Goal: Task Accomplishment & Management: Manage account settings

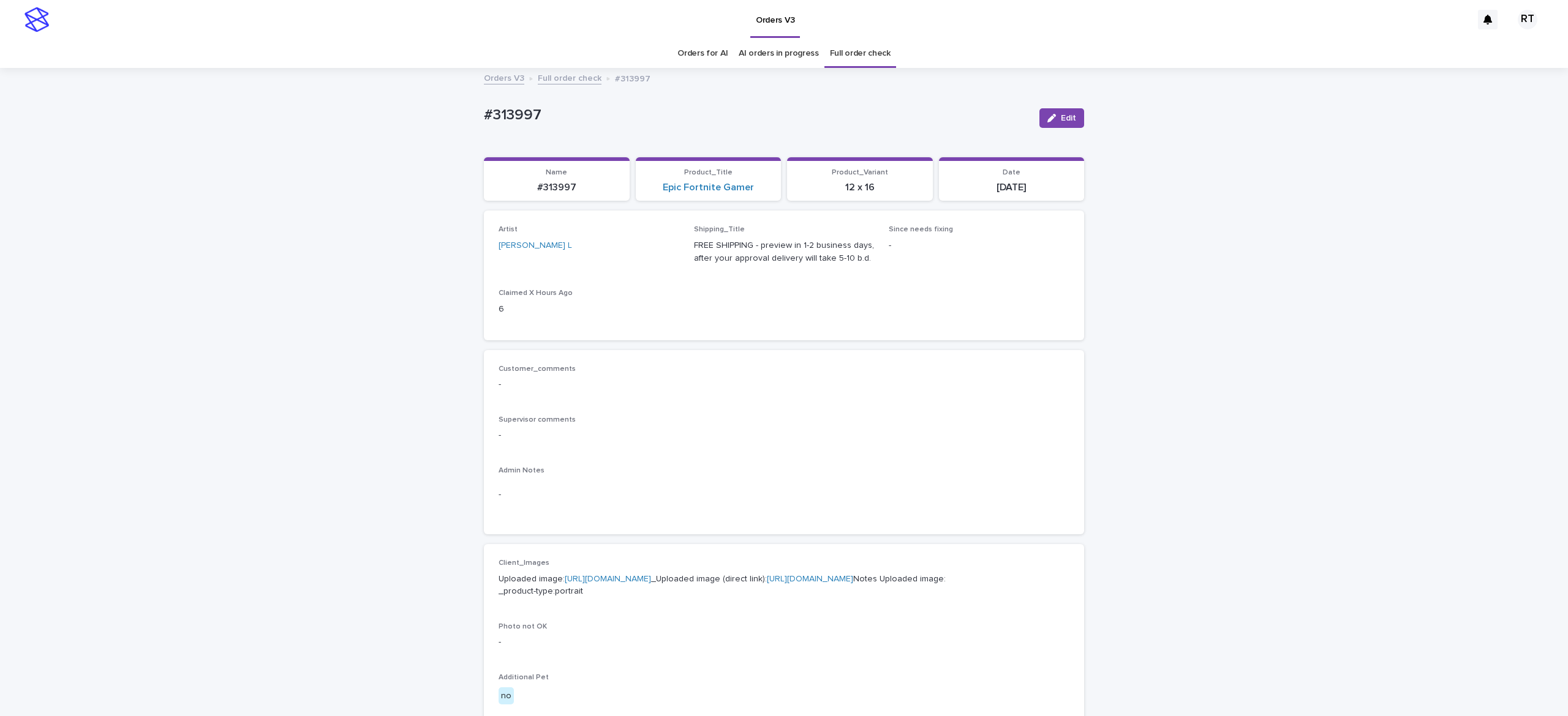
scroll to position [566, 0]
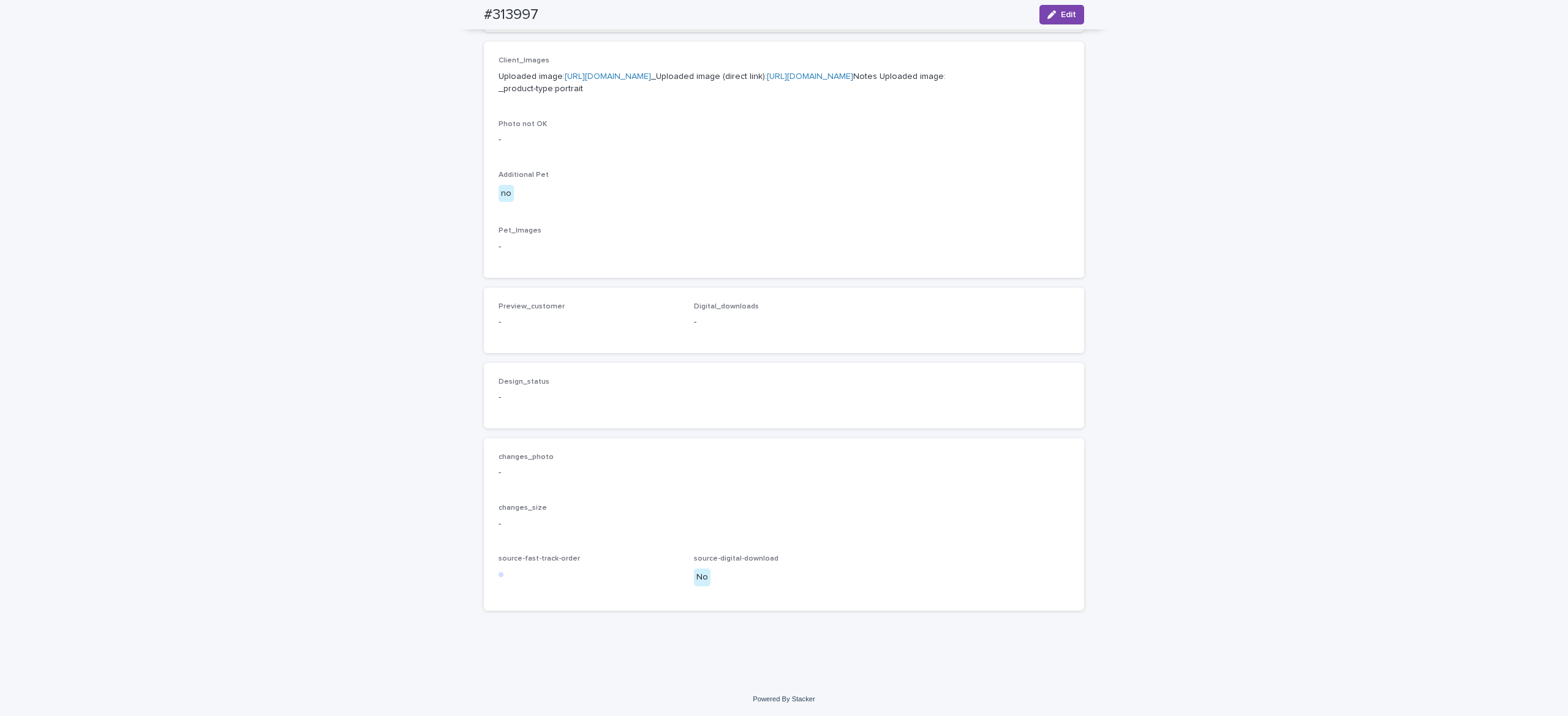
drag, startPoint x: 1054, startPoint y: 11, endPoint x: 642, endPoint y: 344, distance: 529.7
click at [1061, 10] on span "Edit" at bounding box center [1068, 14] width 15 height 9
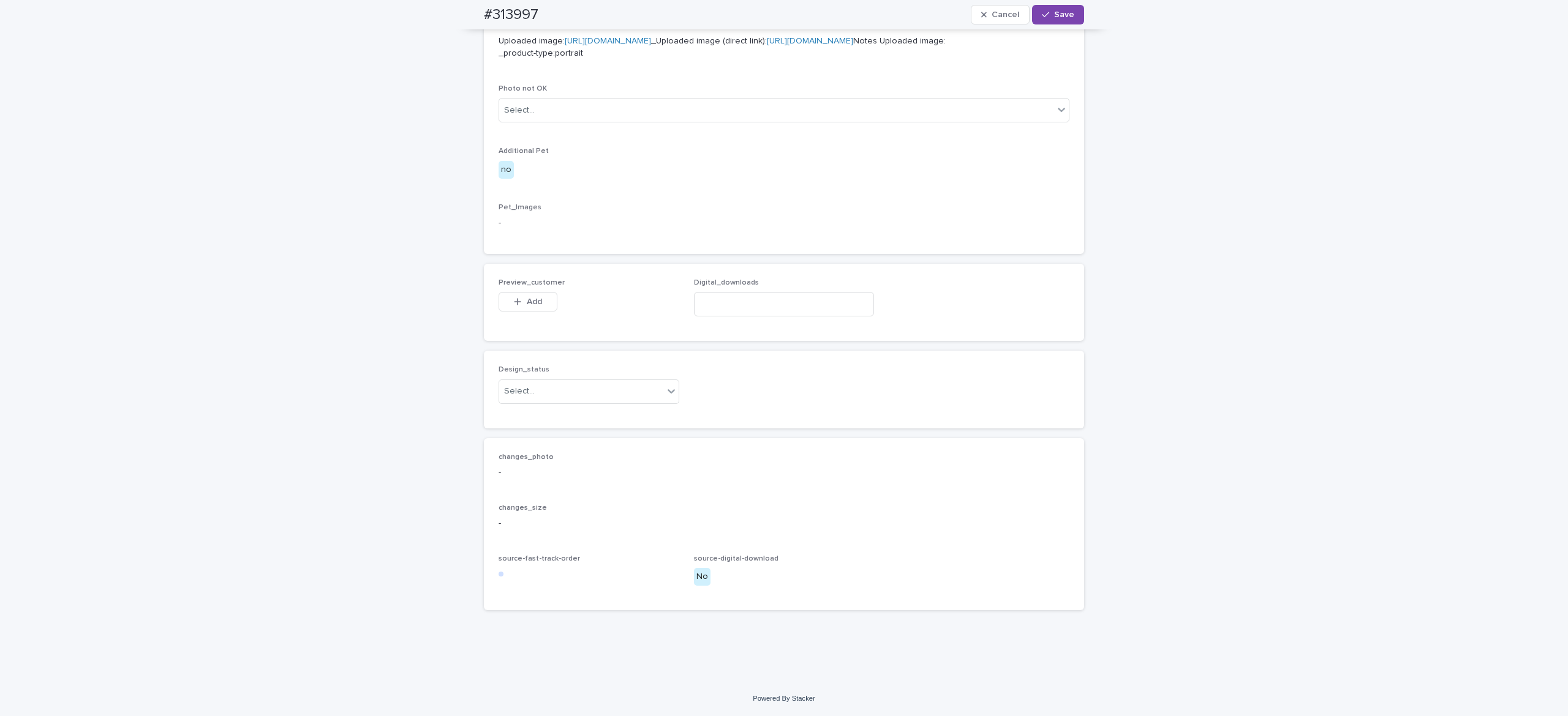
scroll to position [583, 0]
click at [527, 306] on span "Add" at bounding box center [534, 301] width 15 height 9
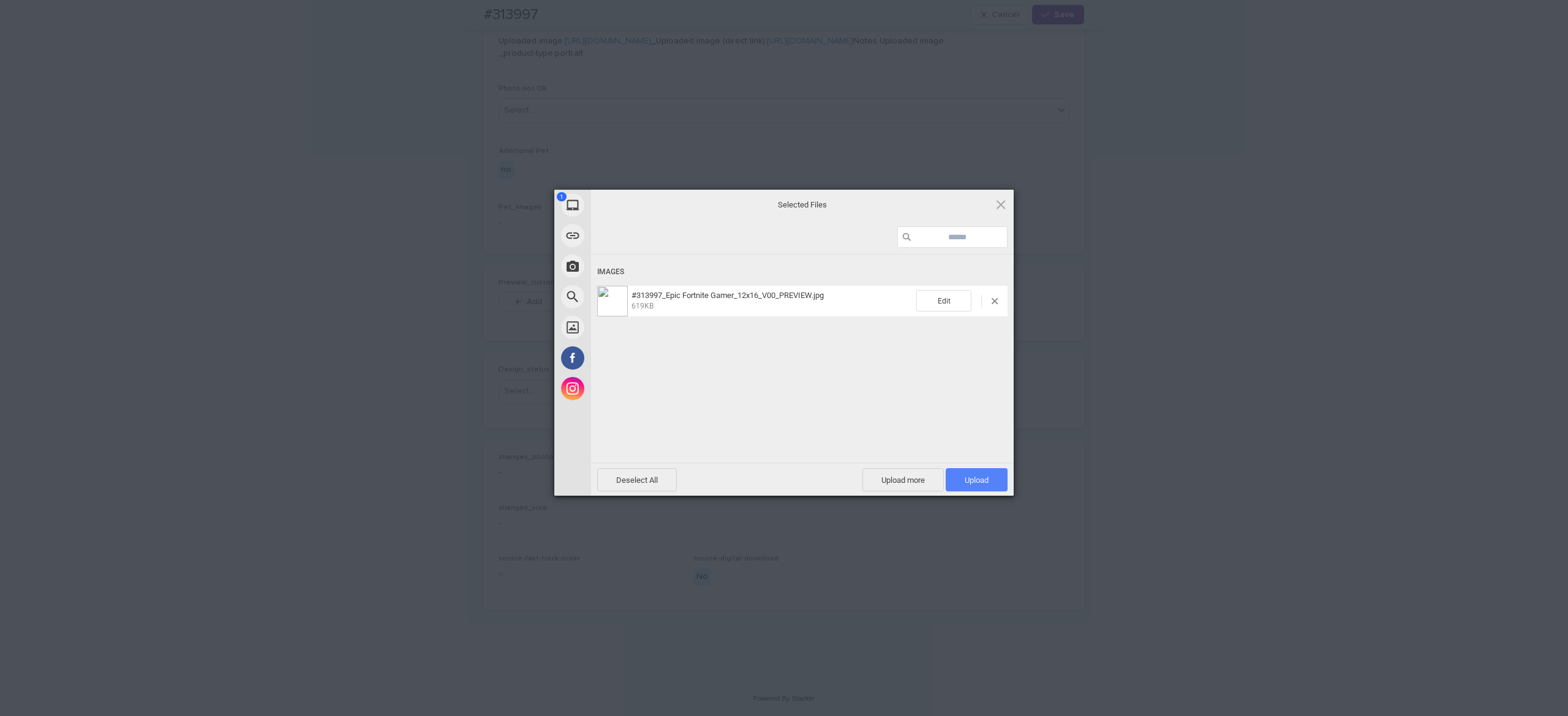
click at [971, 480] on span "Upload 1" at bounding box center [977, 480] width 24 height 9
click at [858, 424] on div "Uploading #313997_Epic Fortnite Gamer_12x16_V00_PREVIEW.jpg 0.00B / 619KB" at bounding box center [802, 377] width 423 height 245
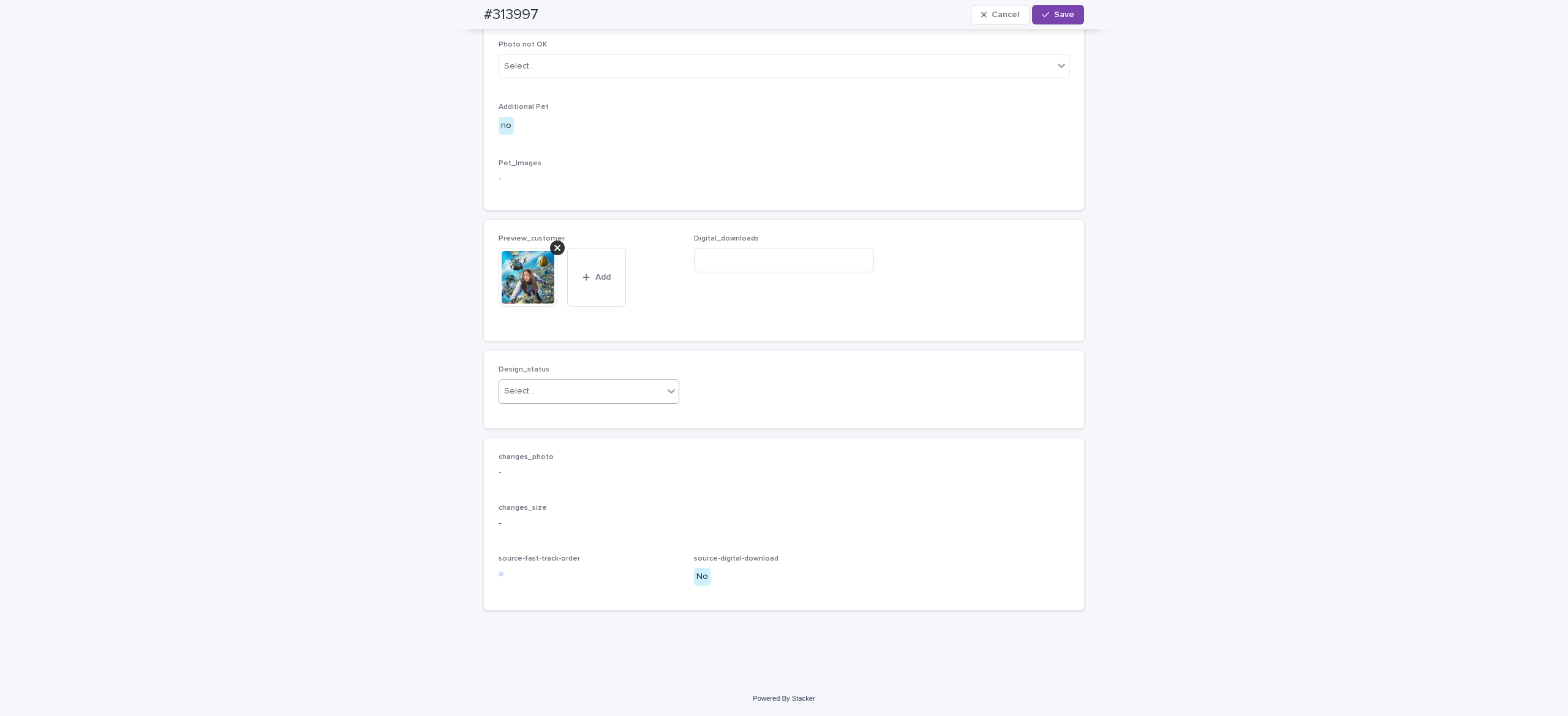
click at [557, 401] on div "Select..." at bounding box center [581, 391] width 164 height 20
click at [566, 450] on div "Uploaded" at bounding box center [580, 456] width 179 height 22
drag, startPoint x: 1047, startPoint y: 14, endPoint x: 1064, endPoint y: 32, distance: 24.8
click at [1054, 16] on span "Save" at bounding box center [1064, 14] width 20 height 9
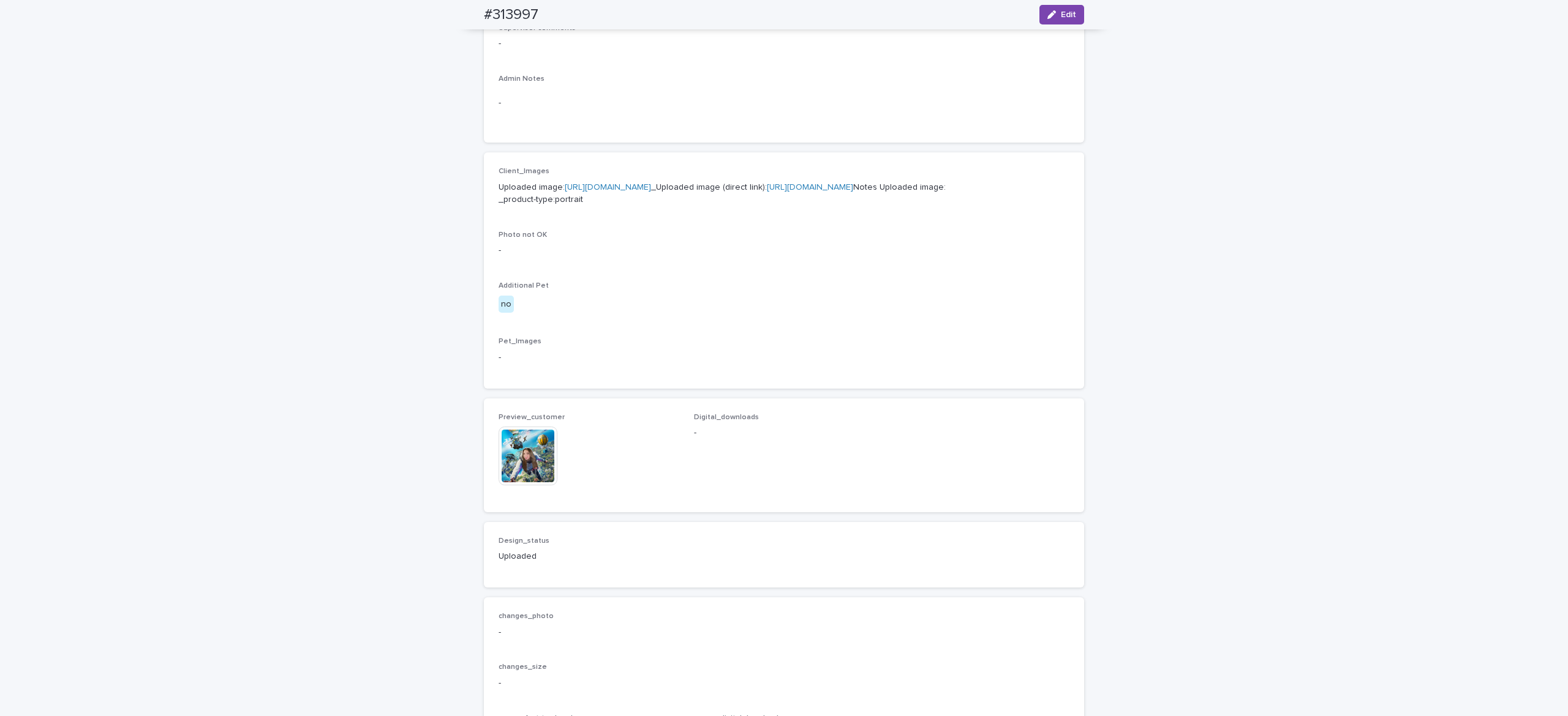
scroll to position [459, 0]
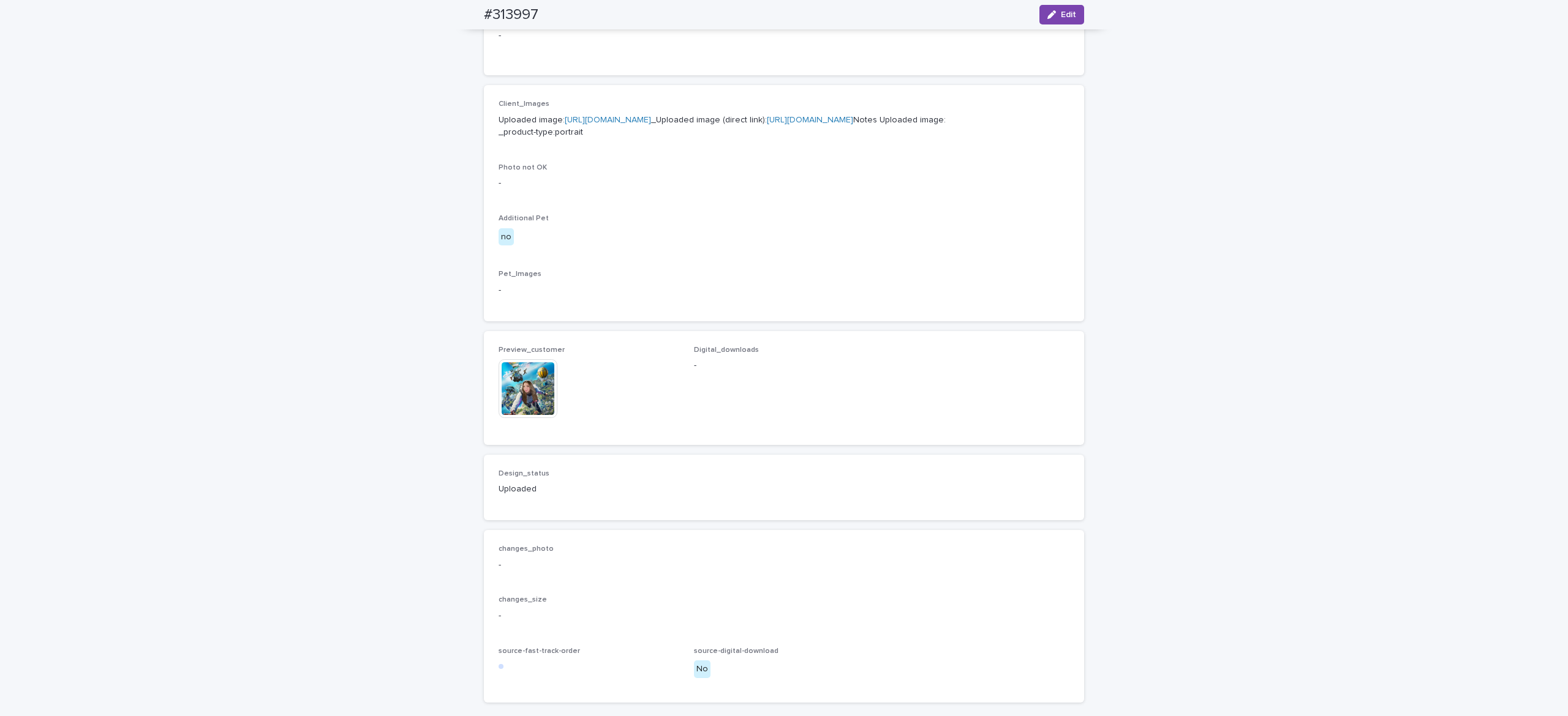
click at [514, 418] on img at bounding box center [528, 389] width 59 height 59
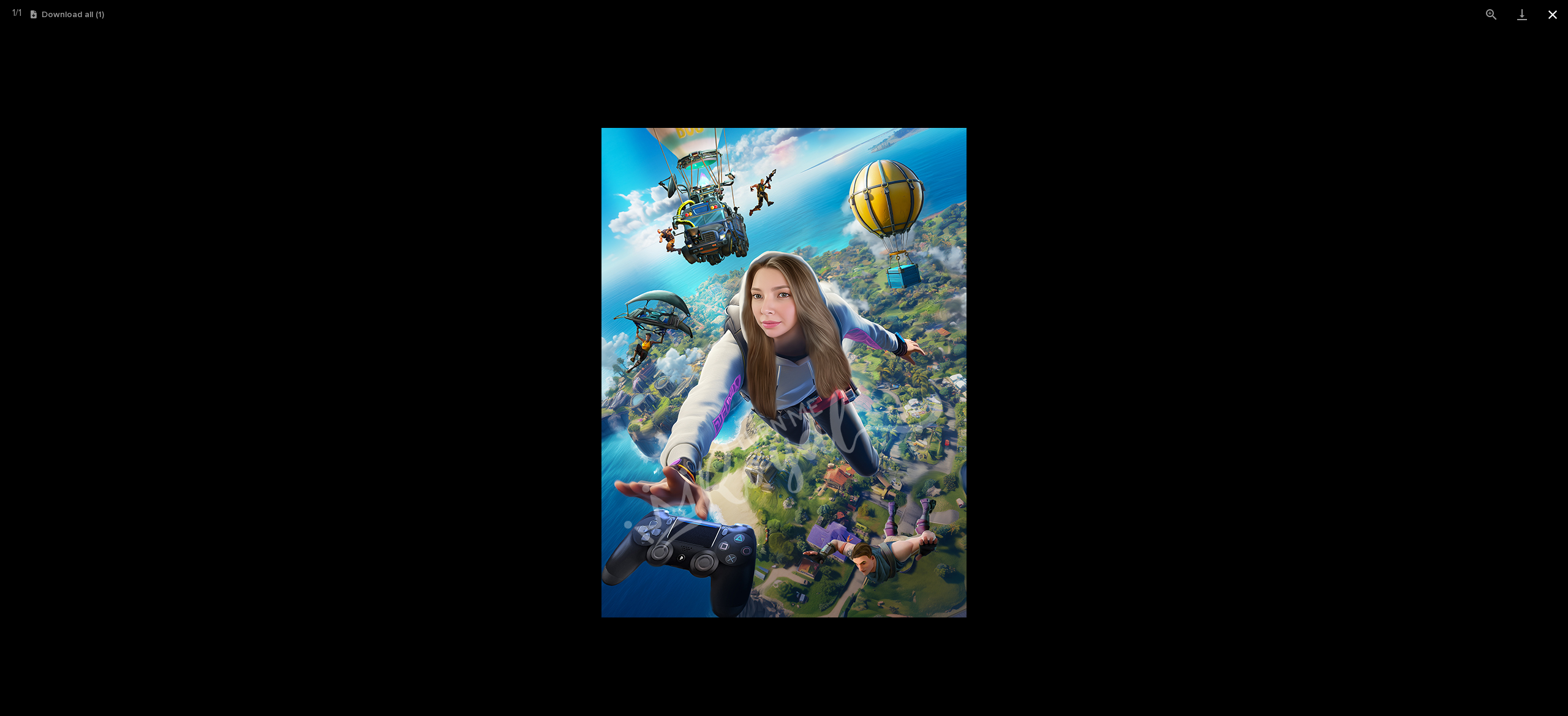
drag, startPoint x: 1557, startPoint y: 24, endPoint x: 1563, endPoint y: 26, distance: 6.3
click at [1561, 24] on button "Close gallery" at bounding box center [1552, 14] width 31 height 29
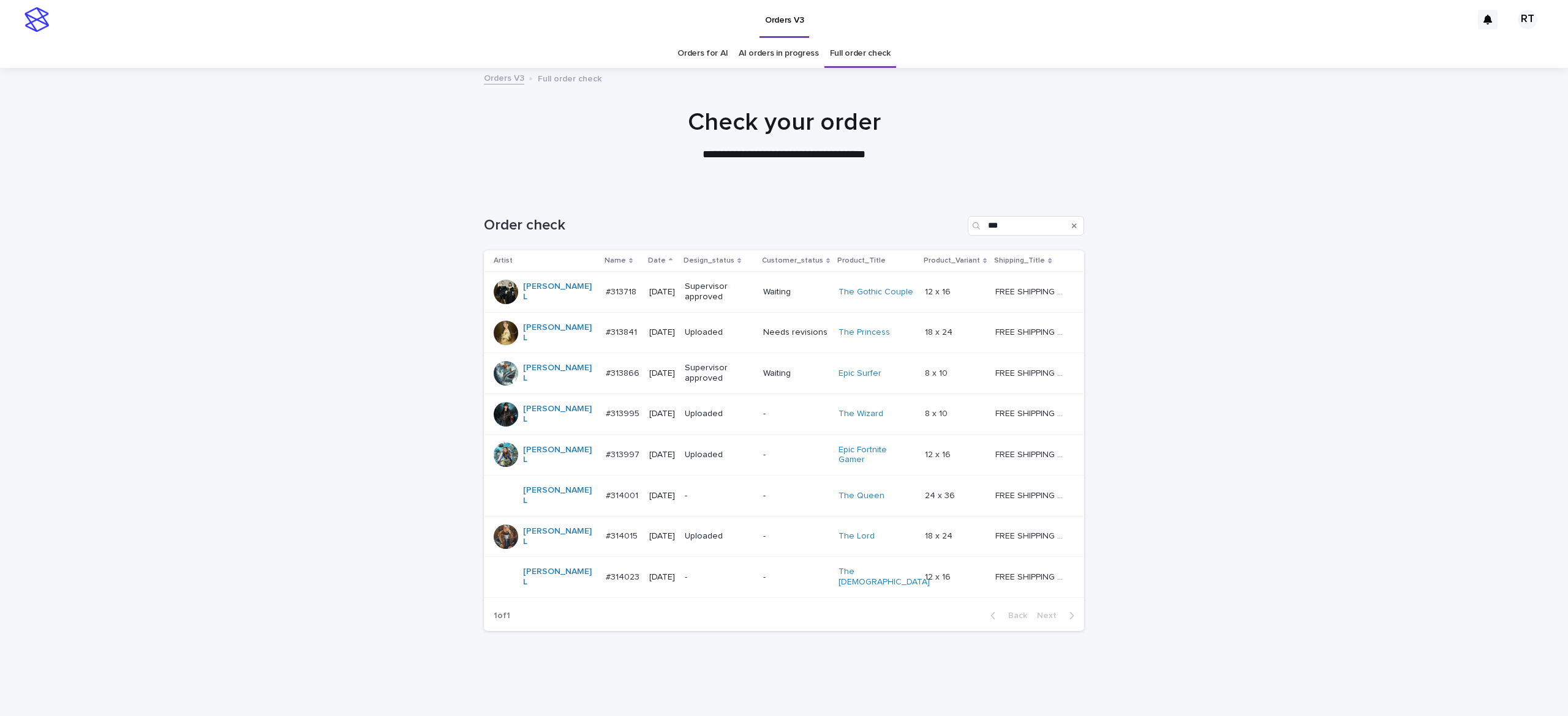
click at [699, 491] on p "-" at bounding box center [719, 496] width 69 height 10
